Goal: Transaction & Acquisition: Subscribe to service/newsletter

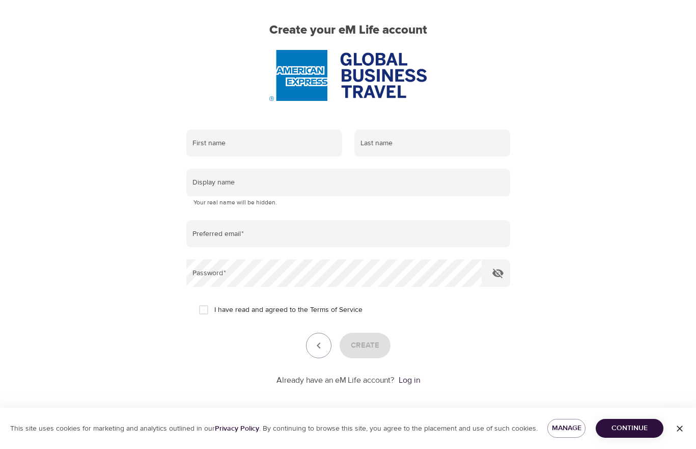
scroll to position [80, 0]
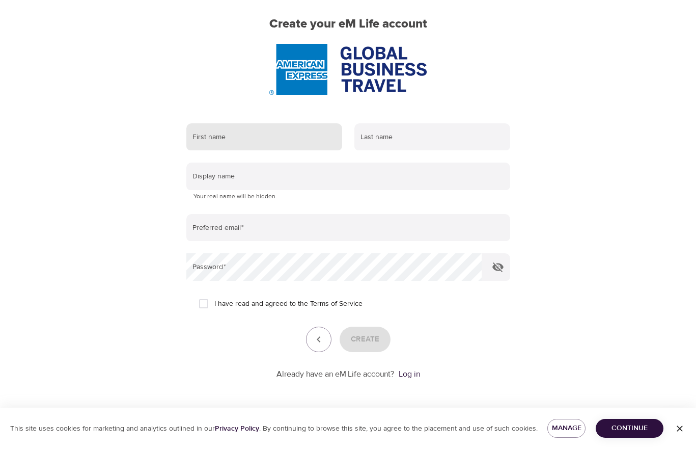
click at [249, 132] on input "text" at bounding box center [264, 137] width 156 height 28
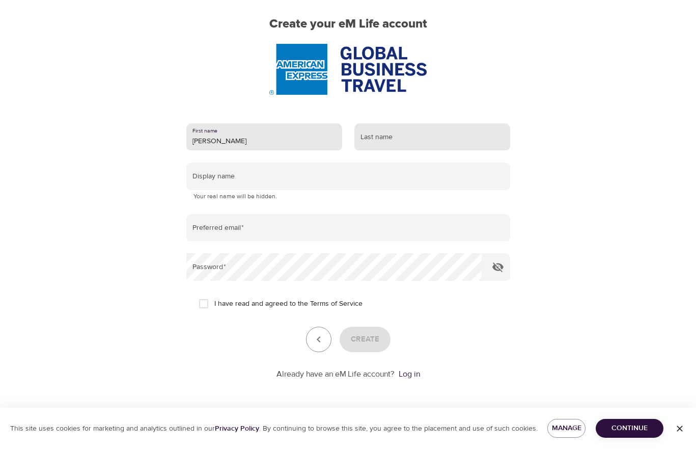
type input "[PERSON_NAME]"
click at [381, 137] on input "text" at bounding box center [433, 137] width 156 height 28
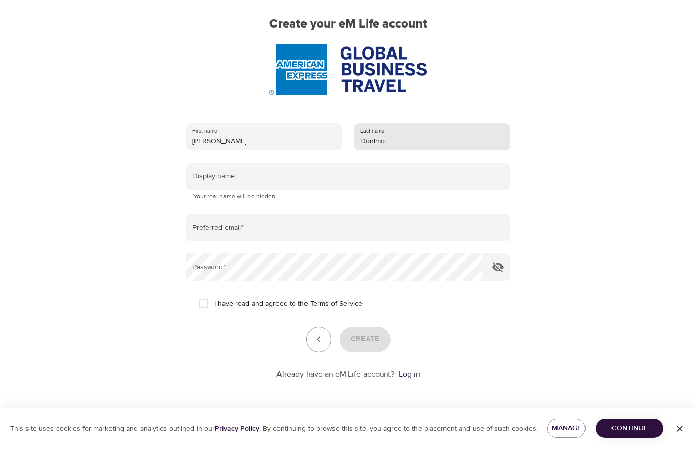
click at [376, 142] on input "Donlmo" at bounding box center [433, 137] width 156 height 28
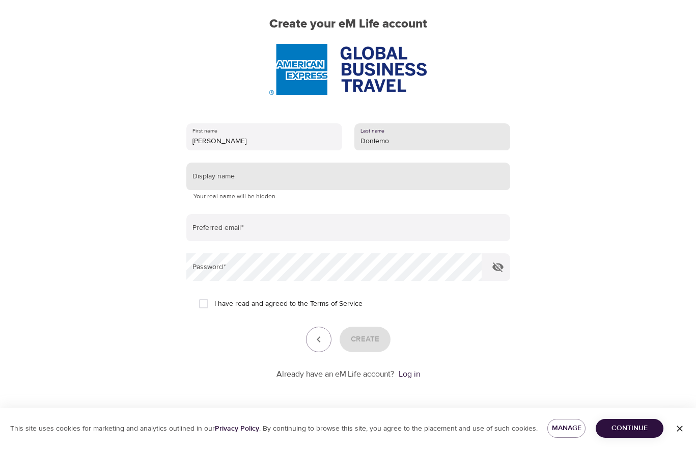
type input "Donlemo"
click at [272, 176] on input "text" at bounding box center [348, 176] width 324 height 28
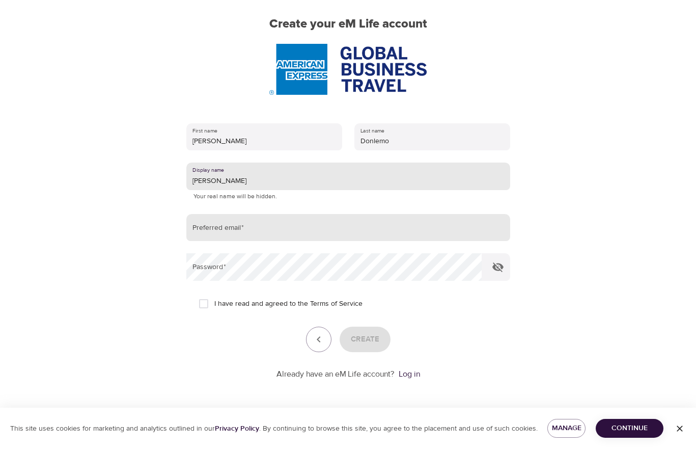
type input "[PERSON_NAME]"
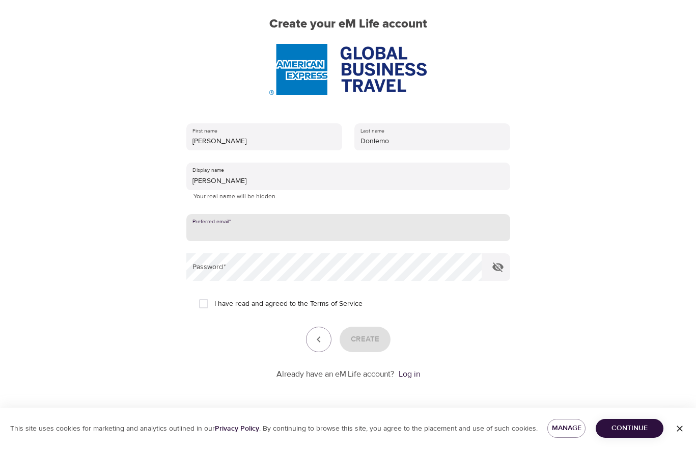
click at [251, 226] on input "email" at bounding box center [348, 228] width 324 height 28
type input "a"
type input "[PERSON_NAME][EMAIL_ADDRESS][DOMAIN_NAME]"
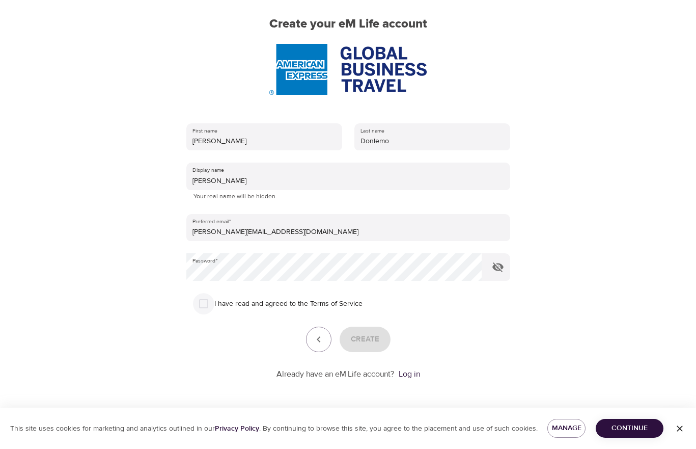
click at [204, 301] on input "I have read and agreed to the Terms of Service" at bounding box center [203, 303] width 21 height 21
checkbox input "true"
click at [371, 334] on span "Create" at bounding box center [365, 339] width 29 height 13
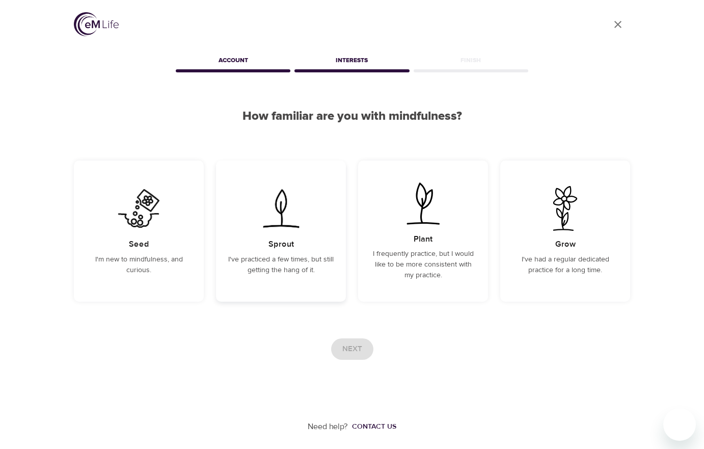
click at [282, 247] on h5 "Sprout" at bounding box center [280, 244] width 25 height 11
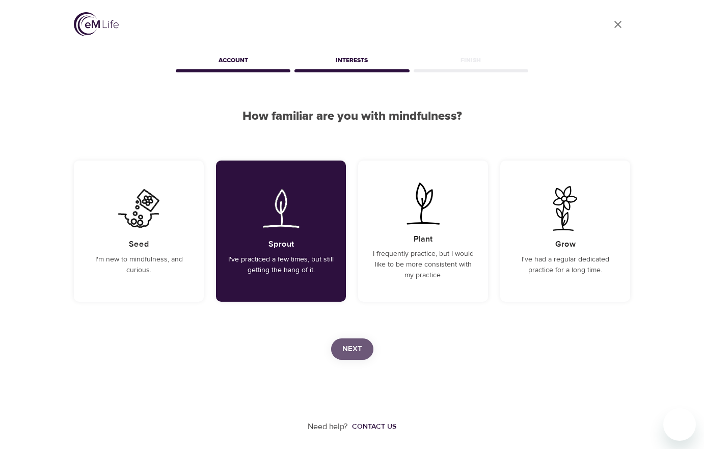
click at [348, 344] on span "Next" at bounding box center [352, 348] width 20 height 13
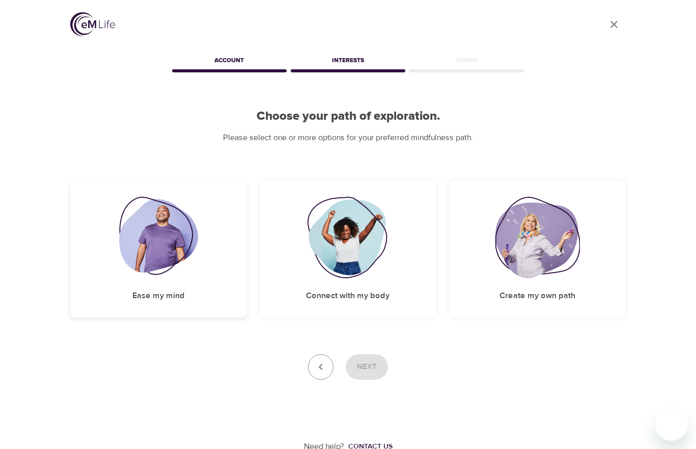
click at [159, 246] on img at bounding box center [158, 238] width 79 height 82
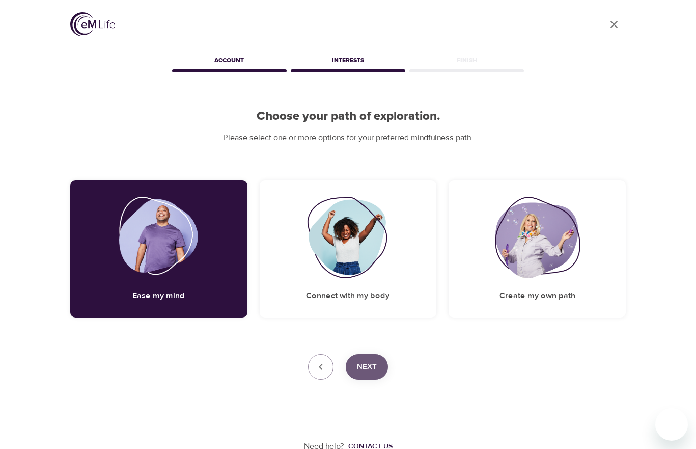
click at [370, 368] on span "Next" at bounding box center [367, 366] width 20 height 13
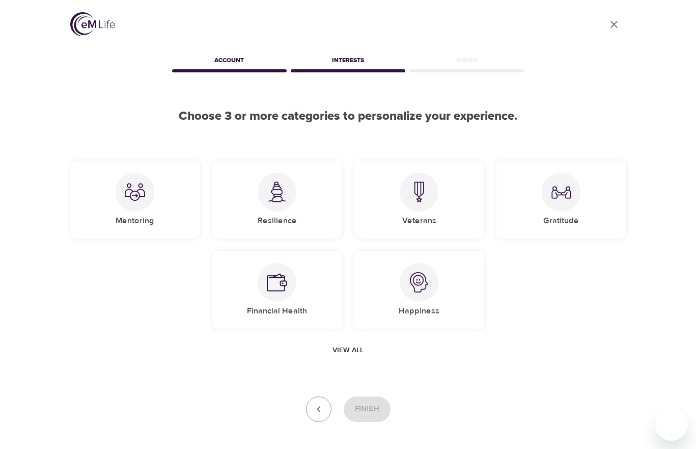
click at [338, 351] on span "View all" at bounding box center [348, 350] width 31 height 13
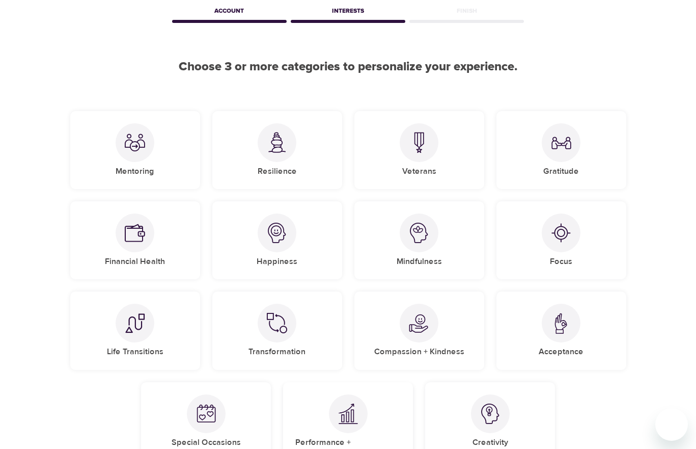
scroll to position [43, 0]
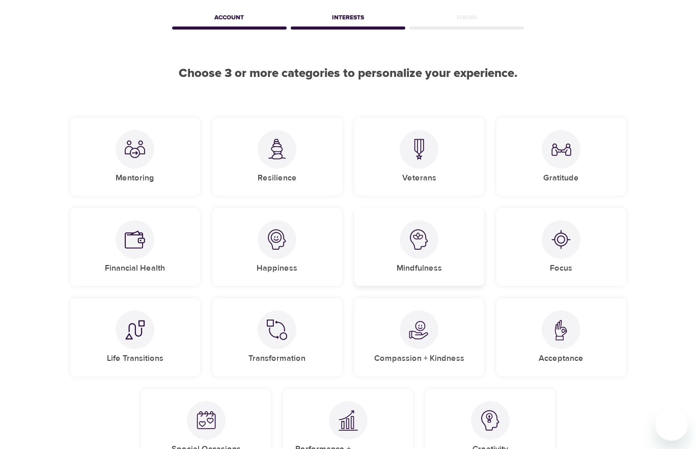
click at [433, 254] on div "Mindfulness" at bounding box center [420, 247] width 130 height 78
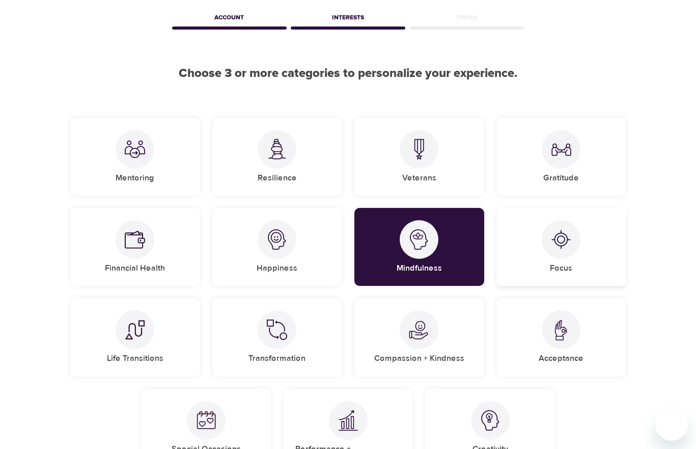
click at [535, 255] on div "Focus" at bounding box center [562, 247] width 130 height 78
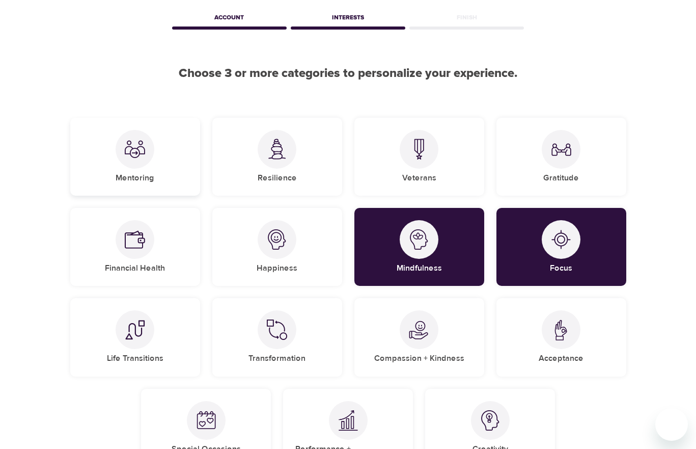
click at [144, 166] on div at bounding box center [135, 149] width 39 height 39
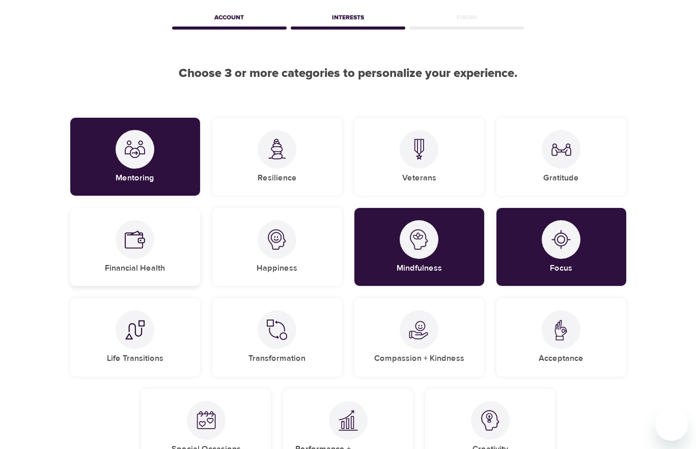
click at [157, 254] on div "Financial Health" at bounding box center [135, 247] width 130 height 78
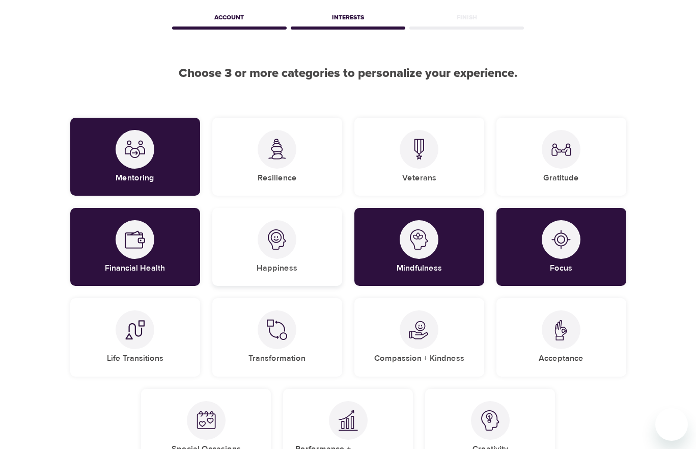
click at [297, 254] on div "Happiness" at bounding box center [277, 247] width 130 height 78
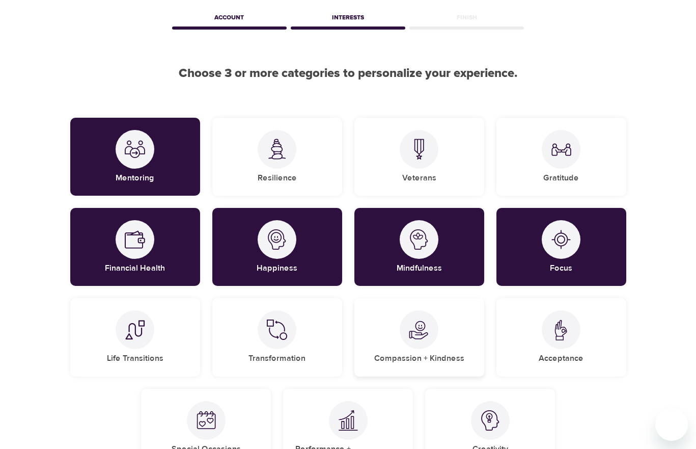
click at [456, 345] on div "Compassion + Kindness" at bounding box center [420, 337] width 130 height 78
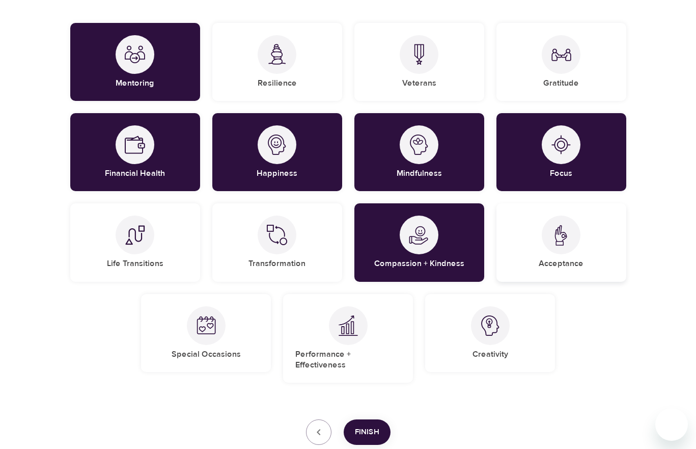
scroll to position [145, 0]
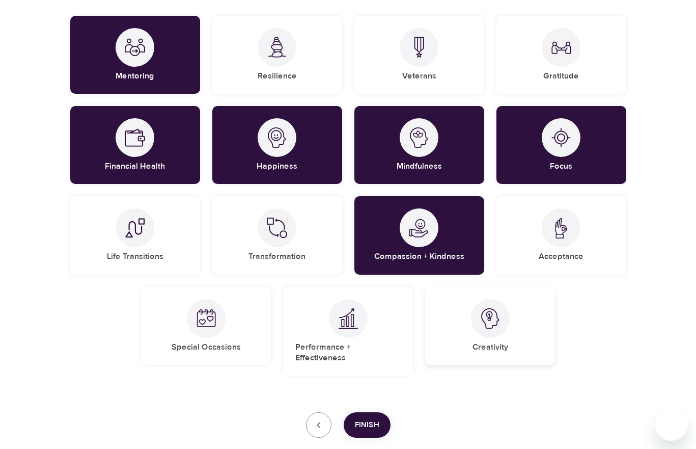
click at [479, 317] on div at bounding box center [490, 318] width 39 height 39
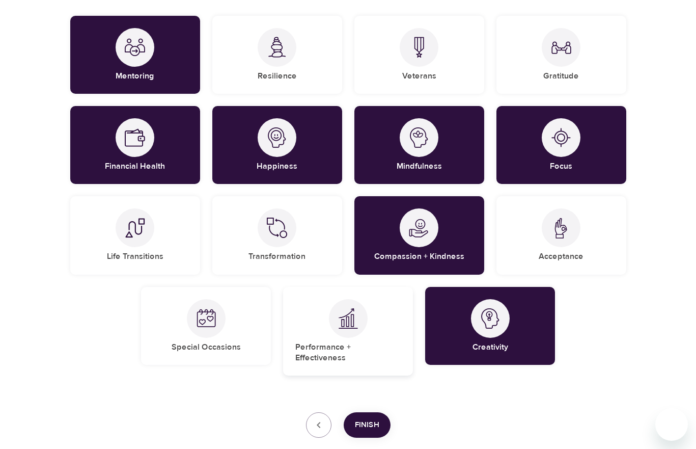
click at [307, 315] on div "Performance + Effectiveness" at bounding box center [348, 331] width 130 height 89
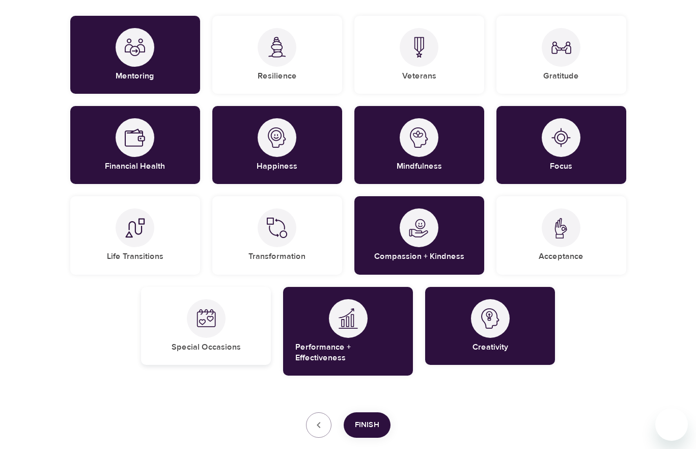
click at [213, 321] on img at bounding box center [206, 318] width 20 height 20
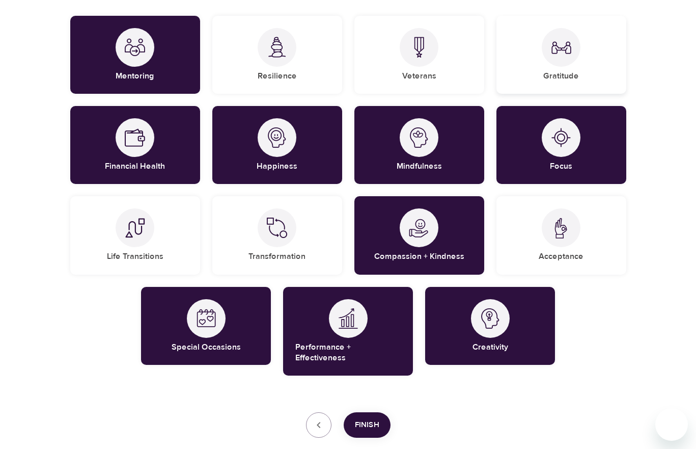
click at [557, 61] on div at bounding box center [561, 47] width 39 height 39
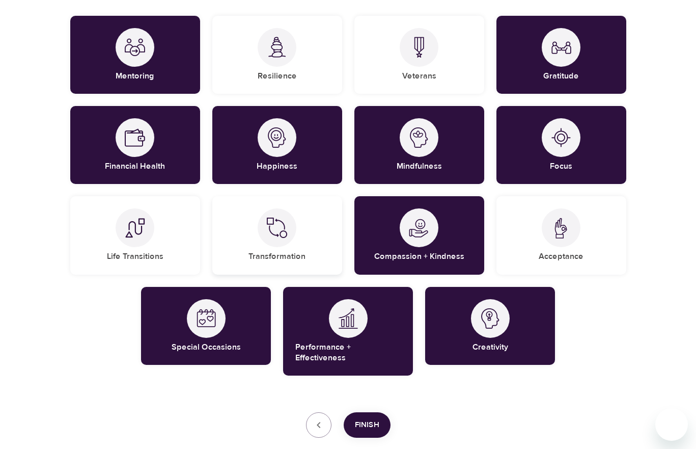
click at [282, 223] on img at bounding box center [277, 228] width 20 height 20
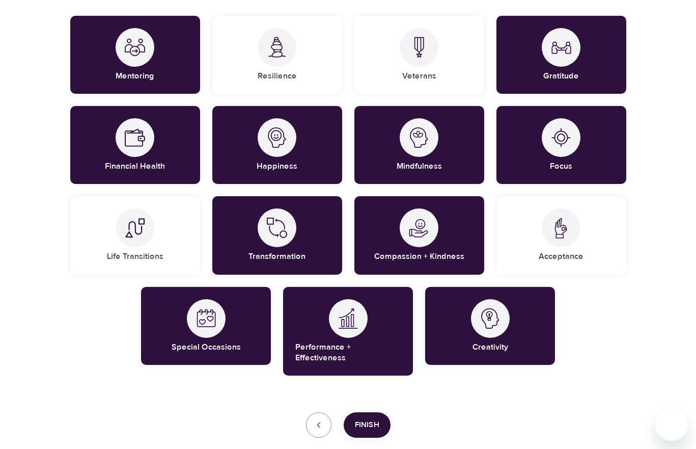
click at [372, 418] on span "Finish" at bounding box center [367, 424] width 24 height 13
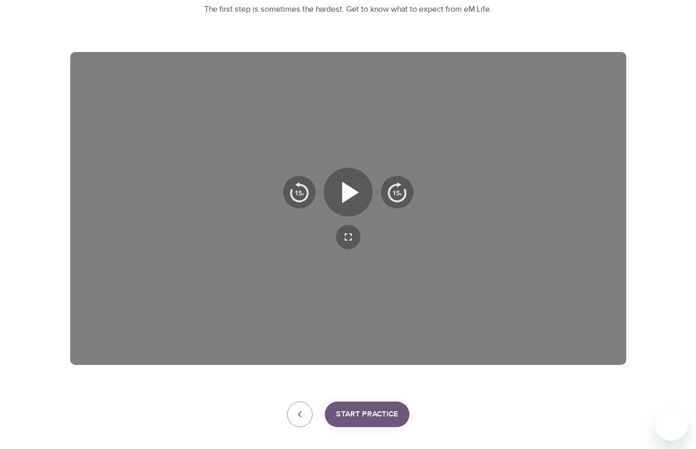
click at [374, 411] on span "Start Practice" at bounding box center [367, 414] width 62 height 13
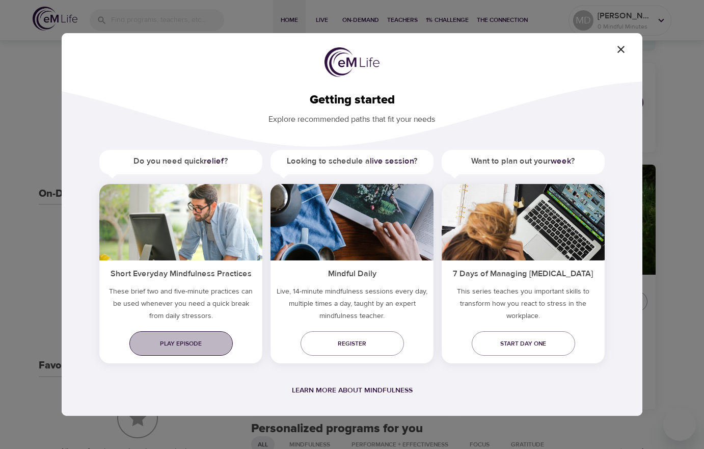
click at [173, 340] on span "Play episode" at bounding box center [181, 343] width 87 height 11
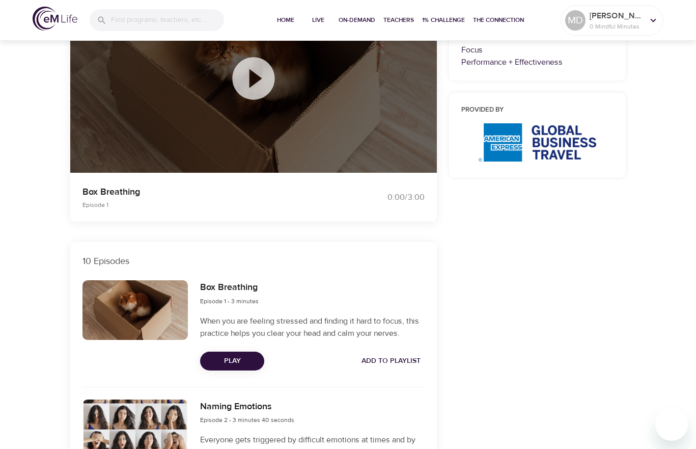
scroll to position [51, 0]
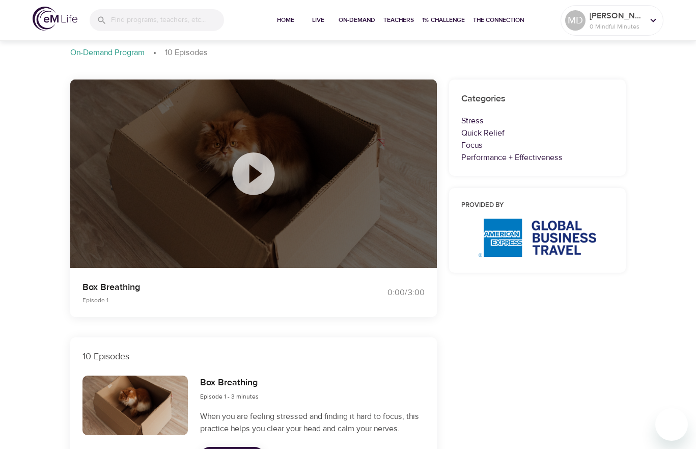
click at [248, 177] on icon at bounding box center [253, 173] width 42 height 42
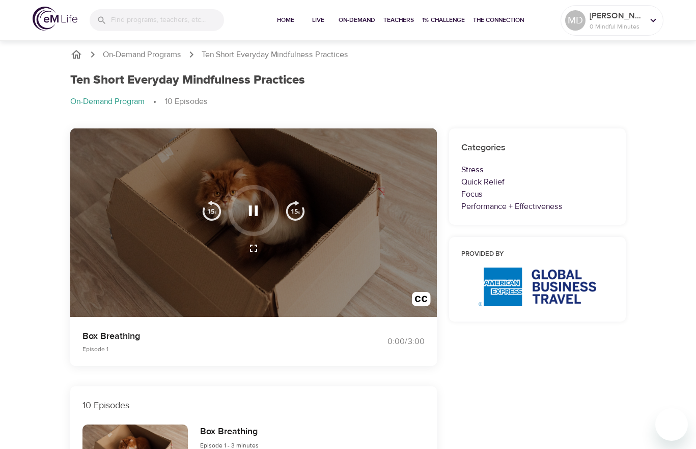
scroll to position [0, 0]
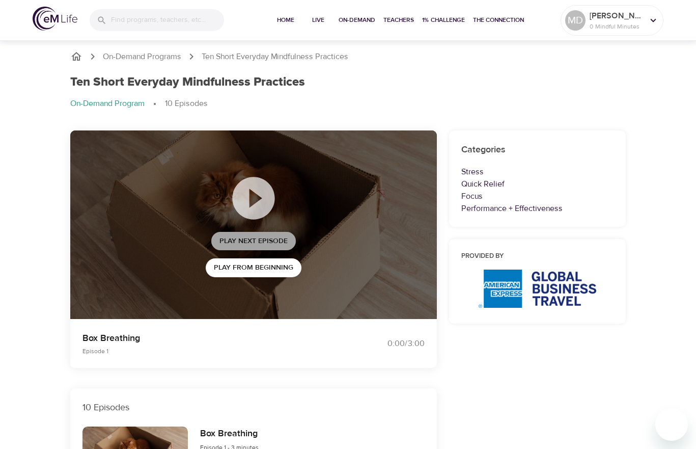
click at [251, 237] on span "Play Next Episode" at bounding box center [254, 241] width 68 height 13
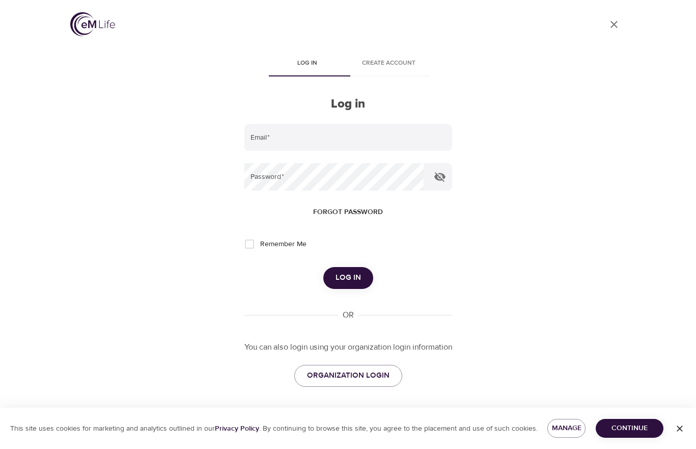
type input "[PERSON_NAME][EMAIL_ADDRESS][DOMAIN_NAME]"
